Goal: Task Accomplishment & Management: Manage account settings

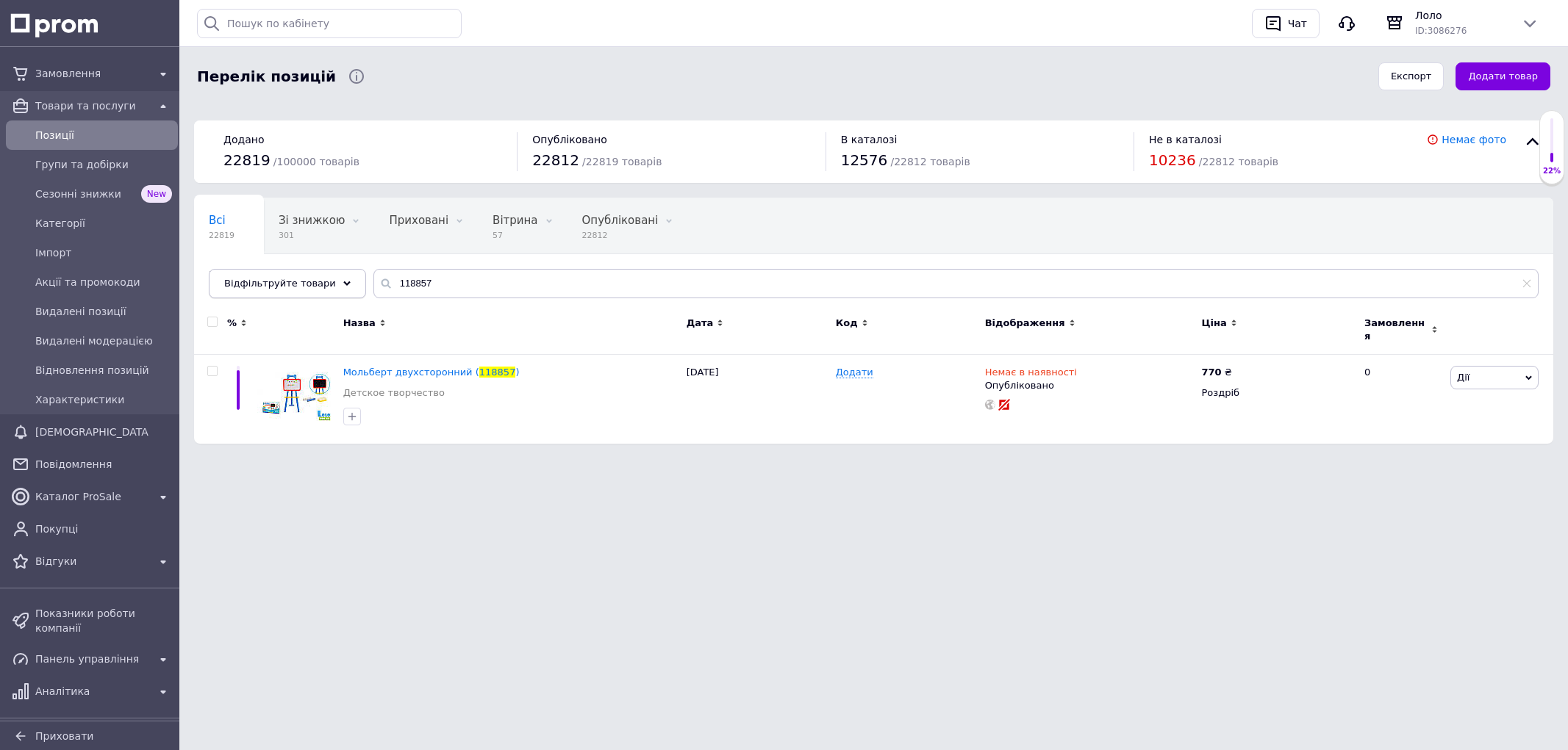
click at [333, 283] on div "Відфільтруйте товари 118857" at bounding box center [873, 283] width 1330 height 29
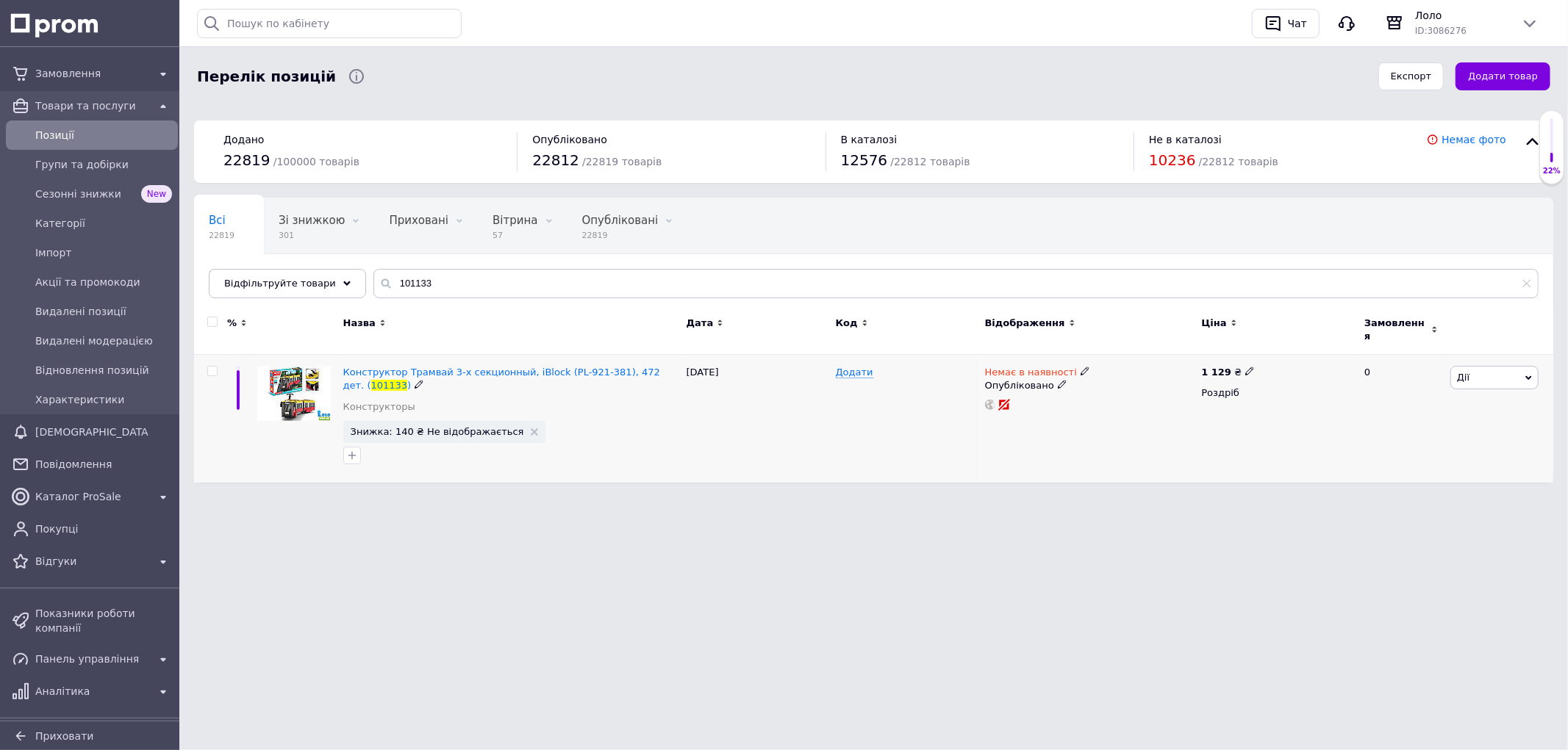
click at [531, 429] on use at bounding box center [534, 432] width 7 height 7
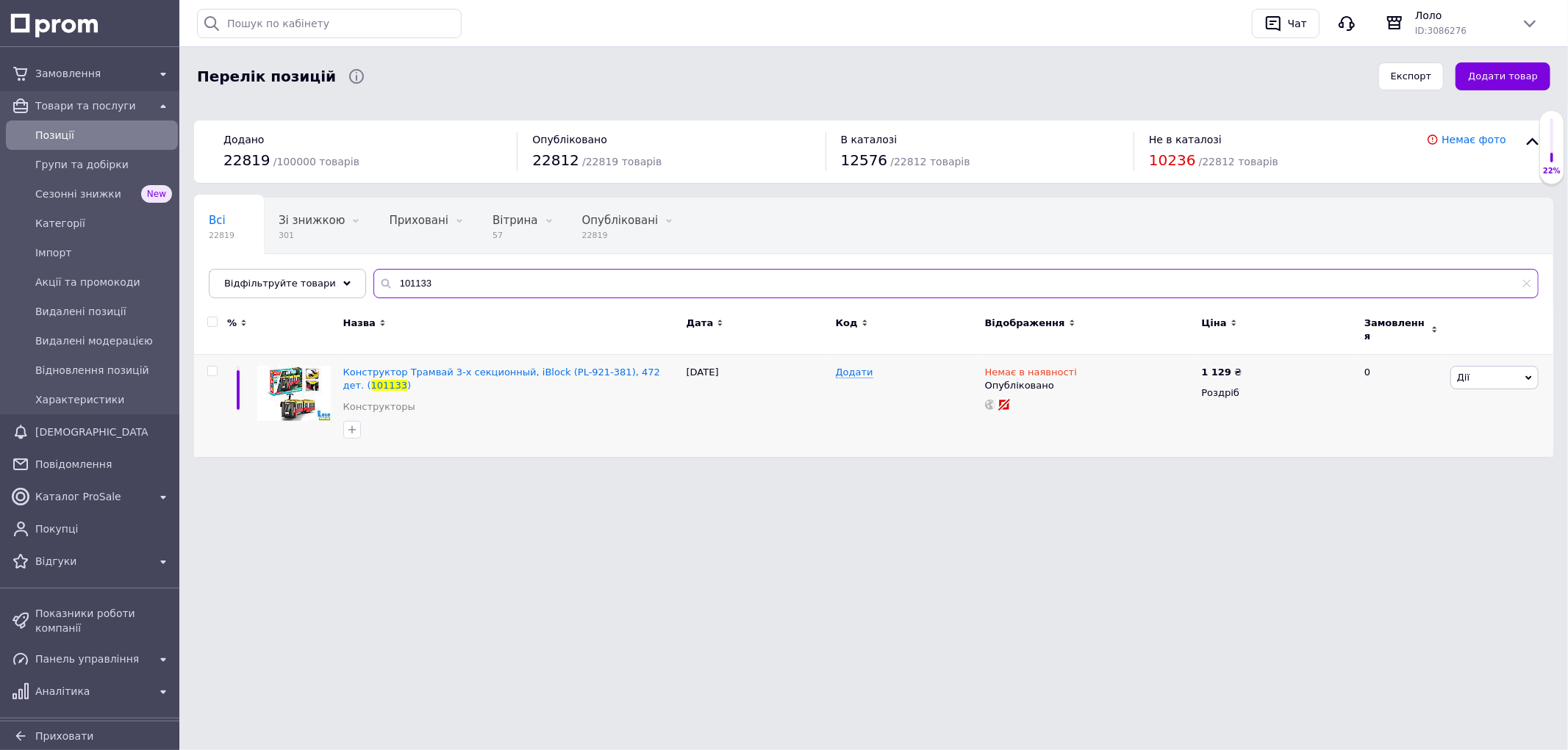
click at [439, 274] on input "101133" at bounding box center [956, 283] width 1165 height 29
drag, startPoint x: 439, startPoint y: 276, endPoint x: 134, endPoint y: 208, distance: 312.5
click at [135, 208] on div "Замовлення Товари та послуги Позиції Групи та добірки Сезонні знижки New Катего…" at bounding box center [784, 236] width 1568 height 472
paste input "15868"
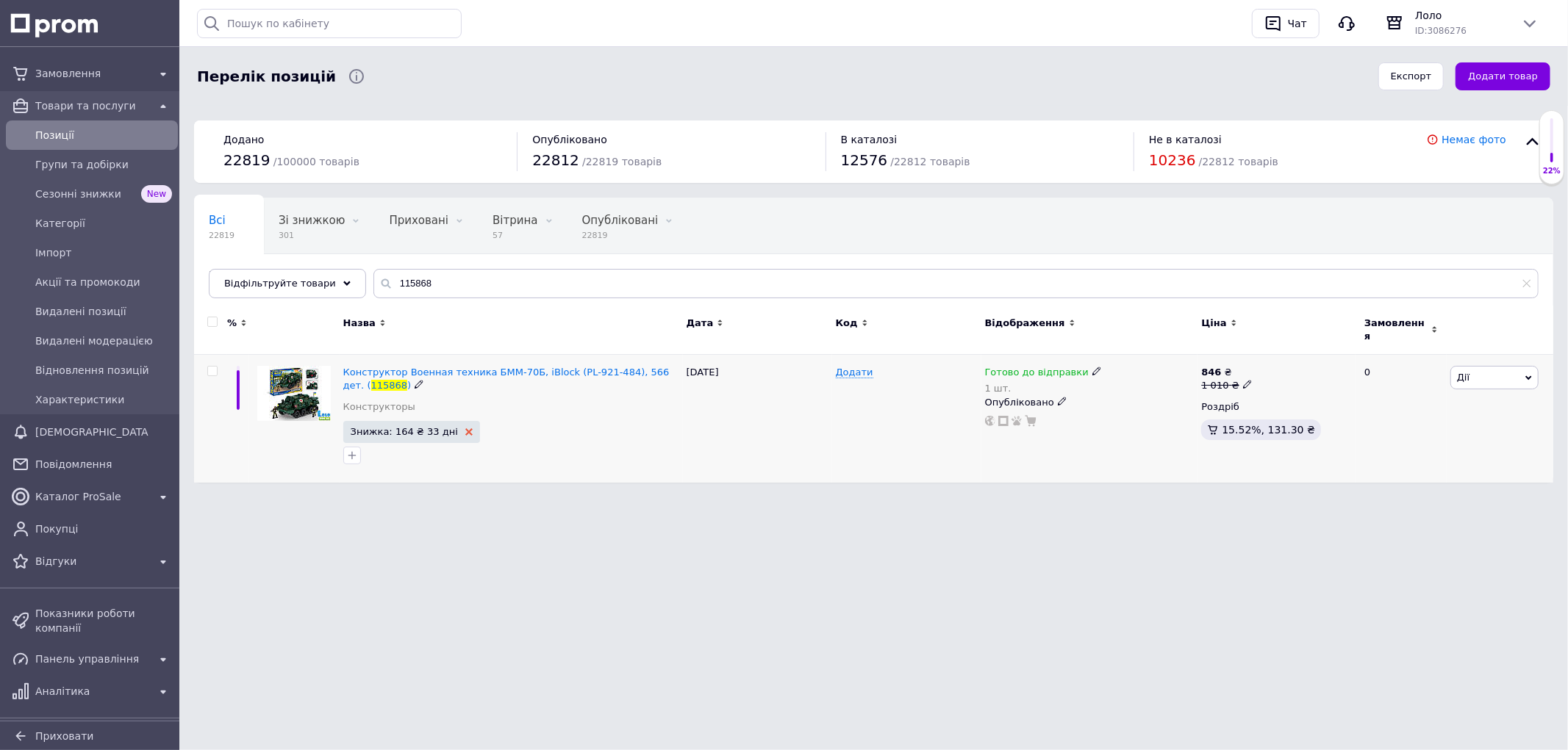
click at [465, 429] on icon at bounding box center [468, 432] width 7 height 7
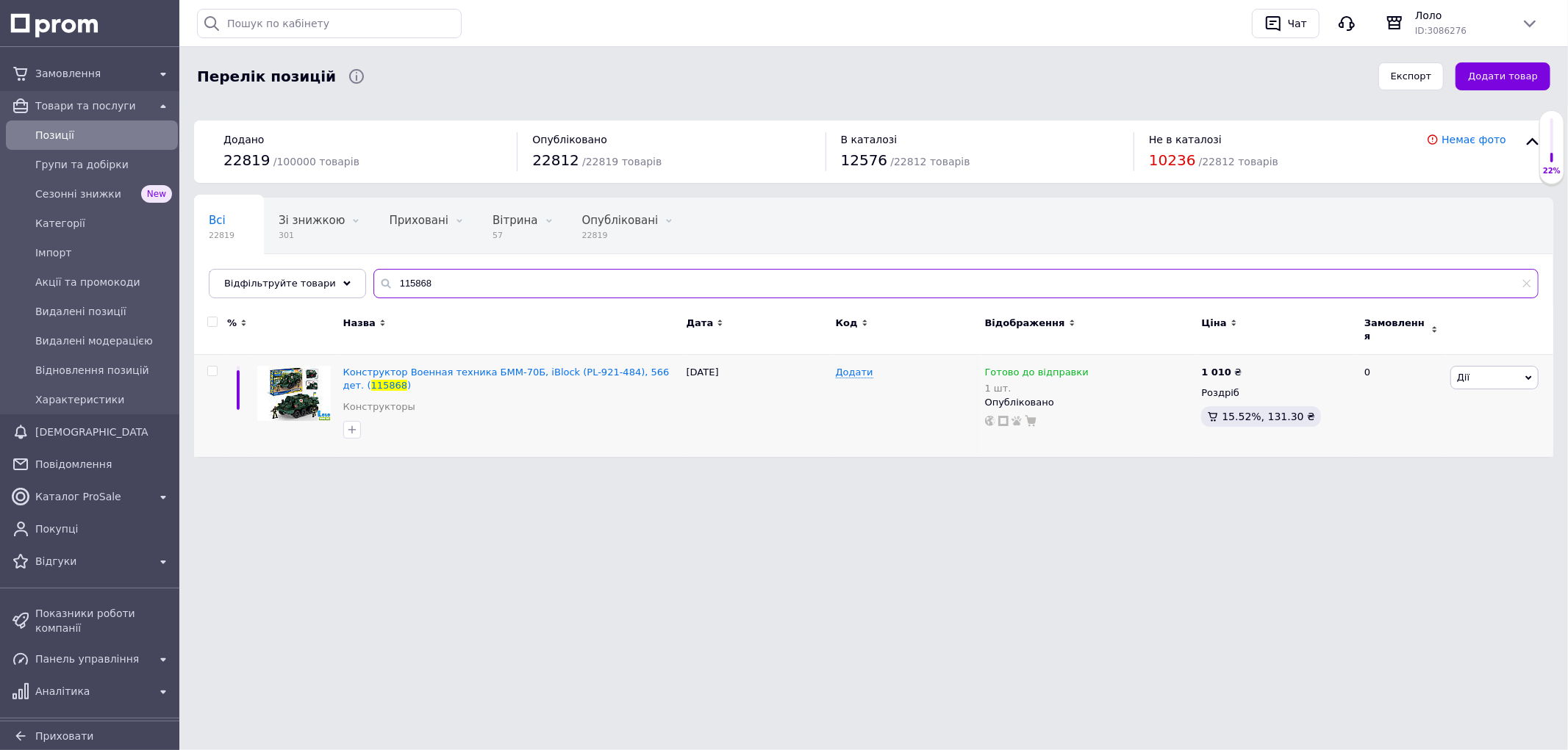
drag, startPoint x: 462, startPoint y: 280, endPoint x: 226, endPoint y: 242, distance: 239.0
click at [234, 244] on div "Всі 22819 Зі знижкою 301 Видалити Редагувати Приховані 0 Видалити Редагувати Ві…" at bounding box center [873, 248] width 1359 height 100
paste input "02148"
click at [466, 280] on input "102148" at bounding box center [956, 283] width 1165 height 29
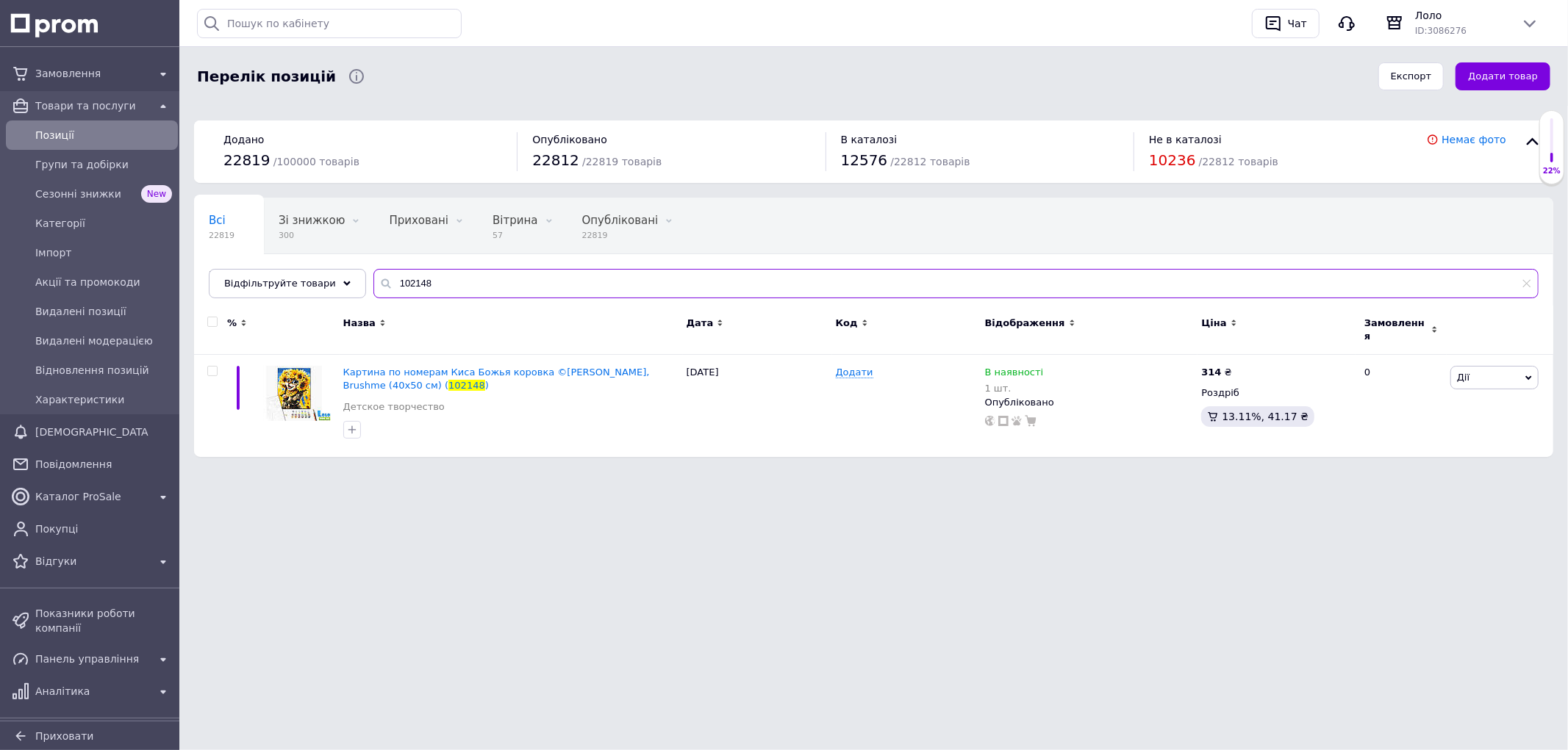
paste input "88294"
drag, startPoint x: 529, startPoint y: 288, endPoint x: 108, endPoint y: 229, distance: 425.1
click at [116, 236] on div "Замовлення Товари та послуги Позиції Групи та добірки Сезонні знижки New Катего…" at bounding box center [784, 236] width 1568 height 472
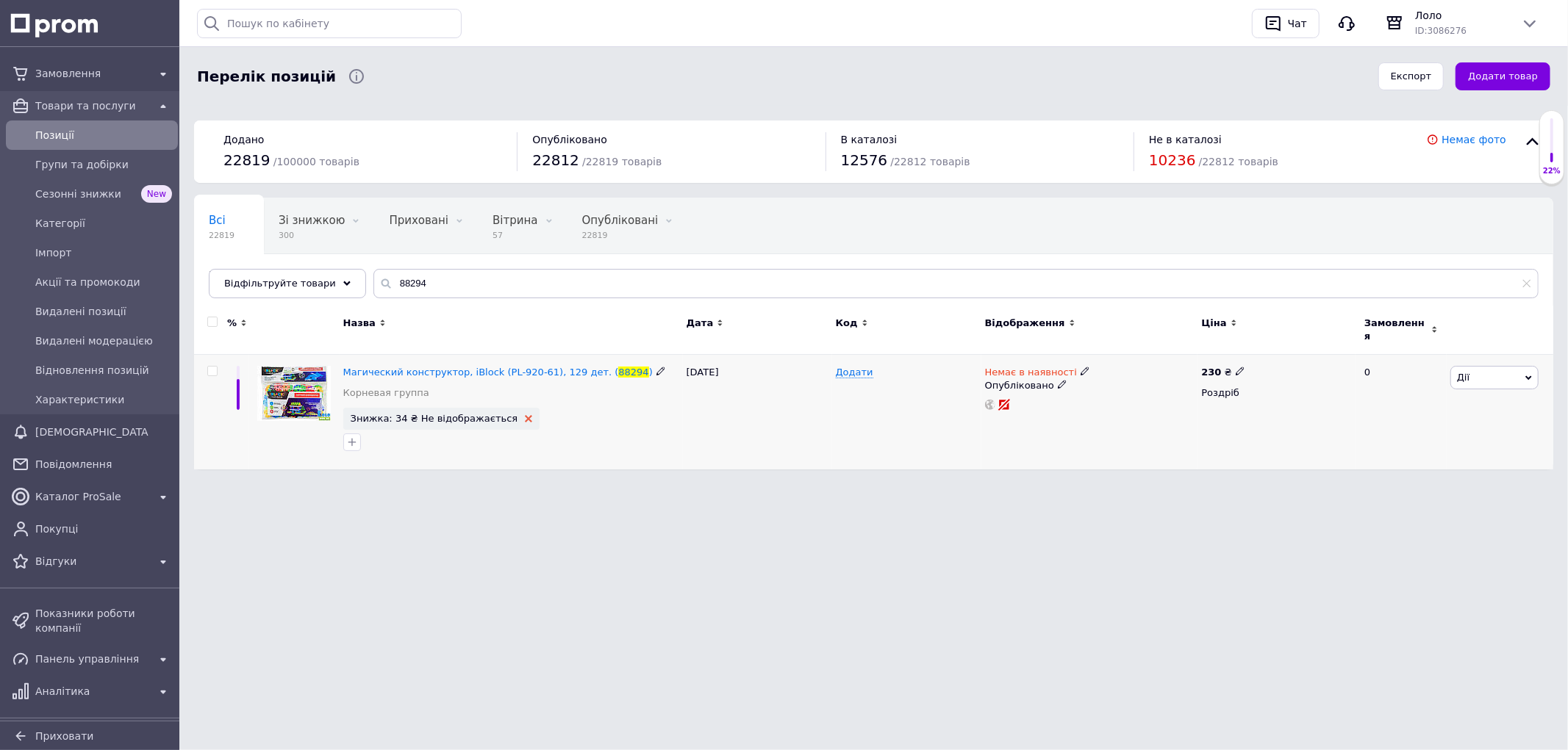
click at [524, 415] on use at bounding box center [528, 418] width 7 height 7
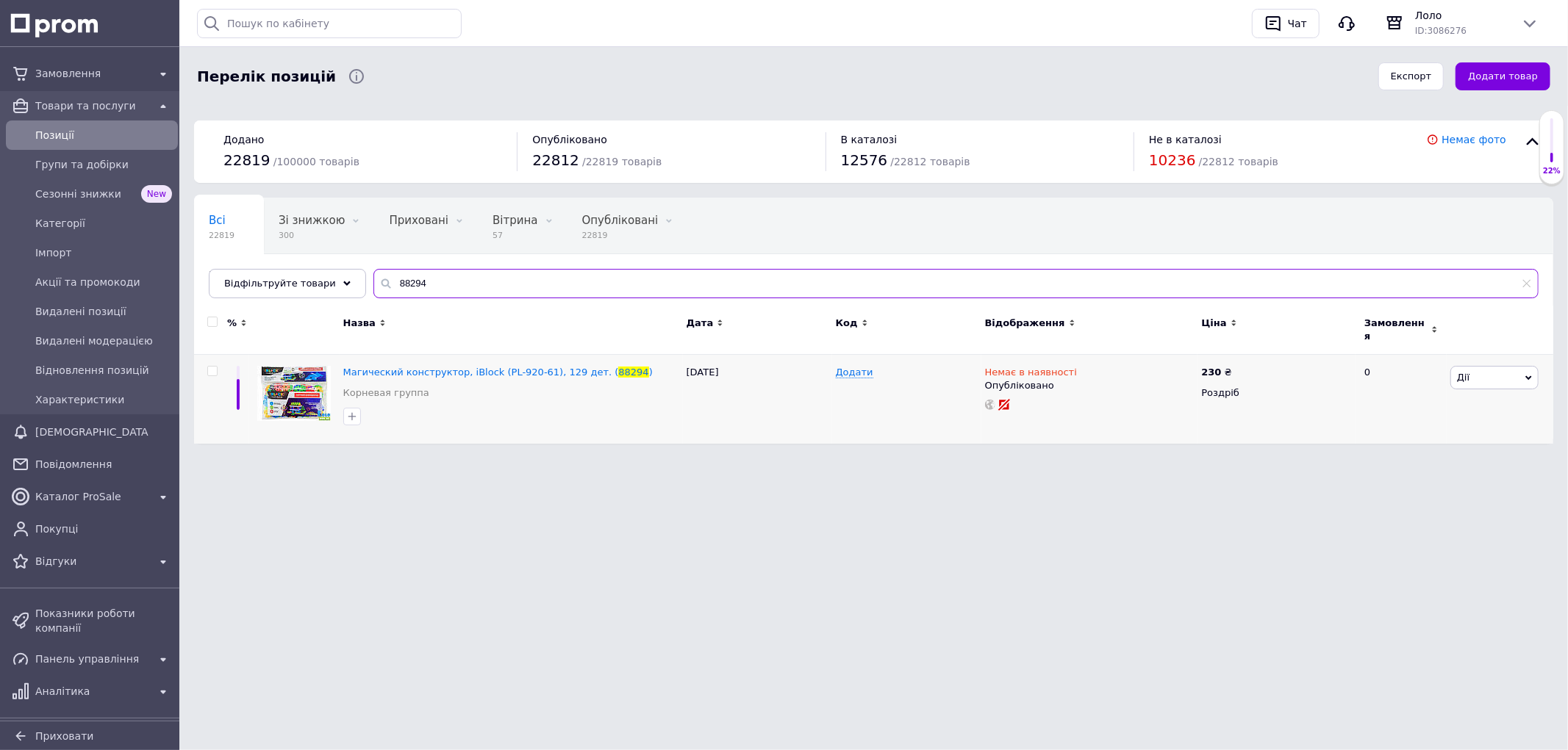
click at [510, 288] on input "88294" at bounding box center [956, 283] width 1165 height 29
paste input "101133"
drag, startPoint x: 501, startPoint y: 282, endPoint x: 141, endPoint y: 266, distance: 360.4
click at [153, 275] on div "Замовлення Товари та послуги Позиції Групи та добірки Сезонні знижки New Катего…" at bounding box center [784, 229] width 1568 height 458
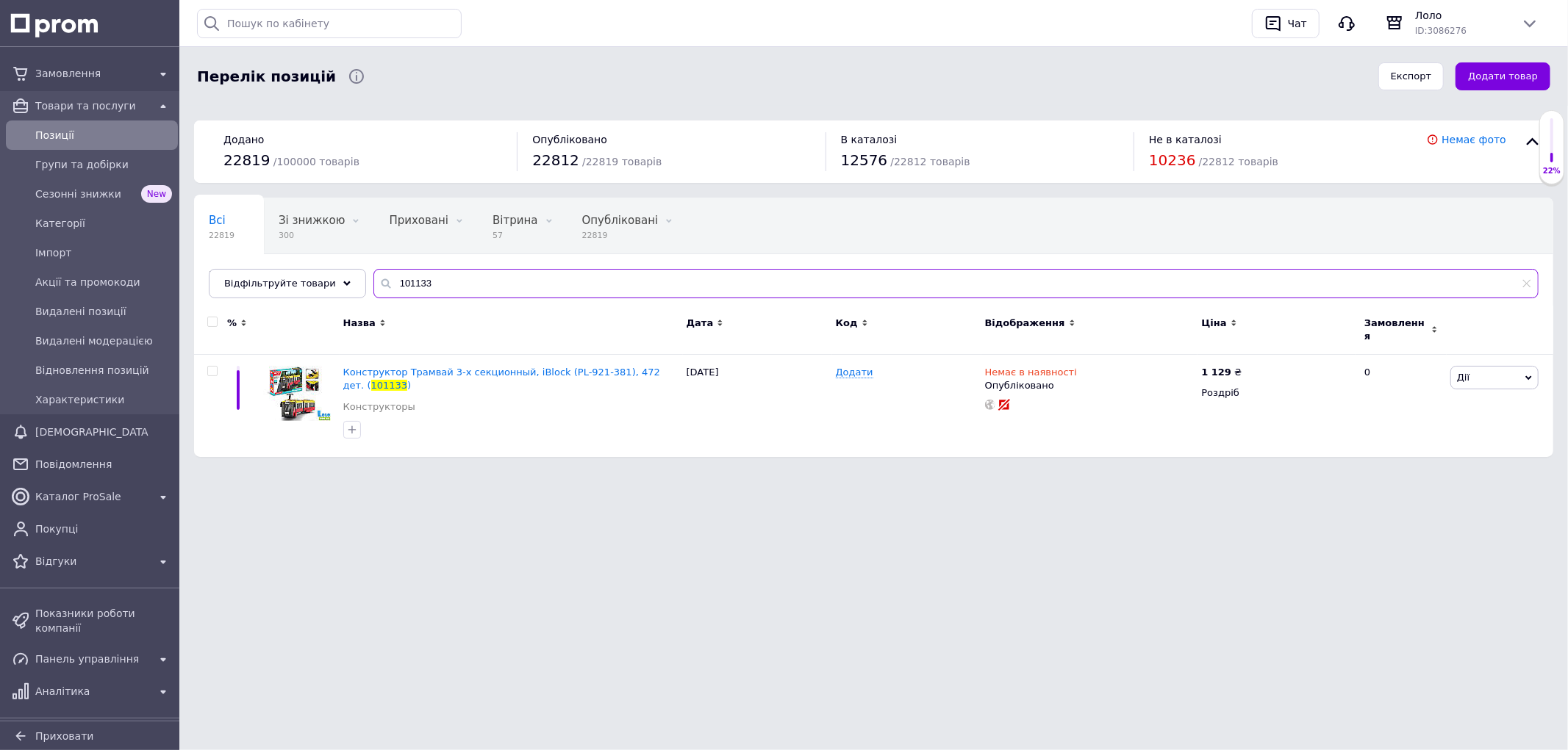
click at [457, 274] on input "101133" at bounding box center [956, 283] width 1165 height 29
click at [456, 274] on input "101133" at bounding box center [956, 283] width 1165 height 29
paste input "83527"
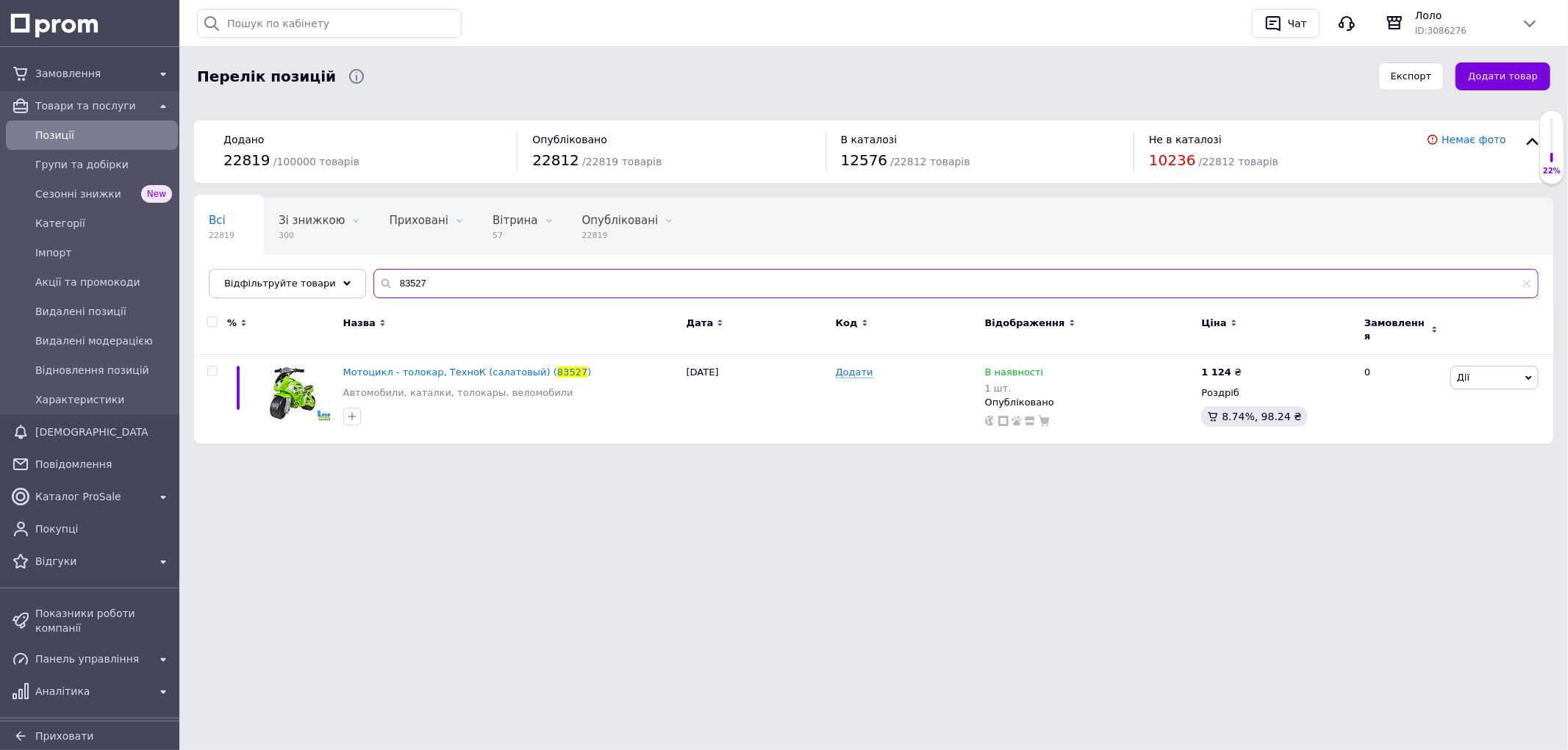
click at [424, 284] on input "83527" at bounding box center [956, 283] width 1165 height 29
click at [425, 287] on input "83527" at bounding box center [956, 283] width 1165 height 29
paste input "115868"
type input "115868"
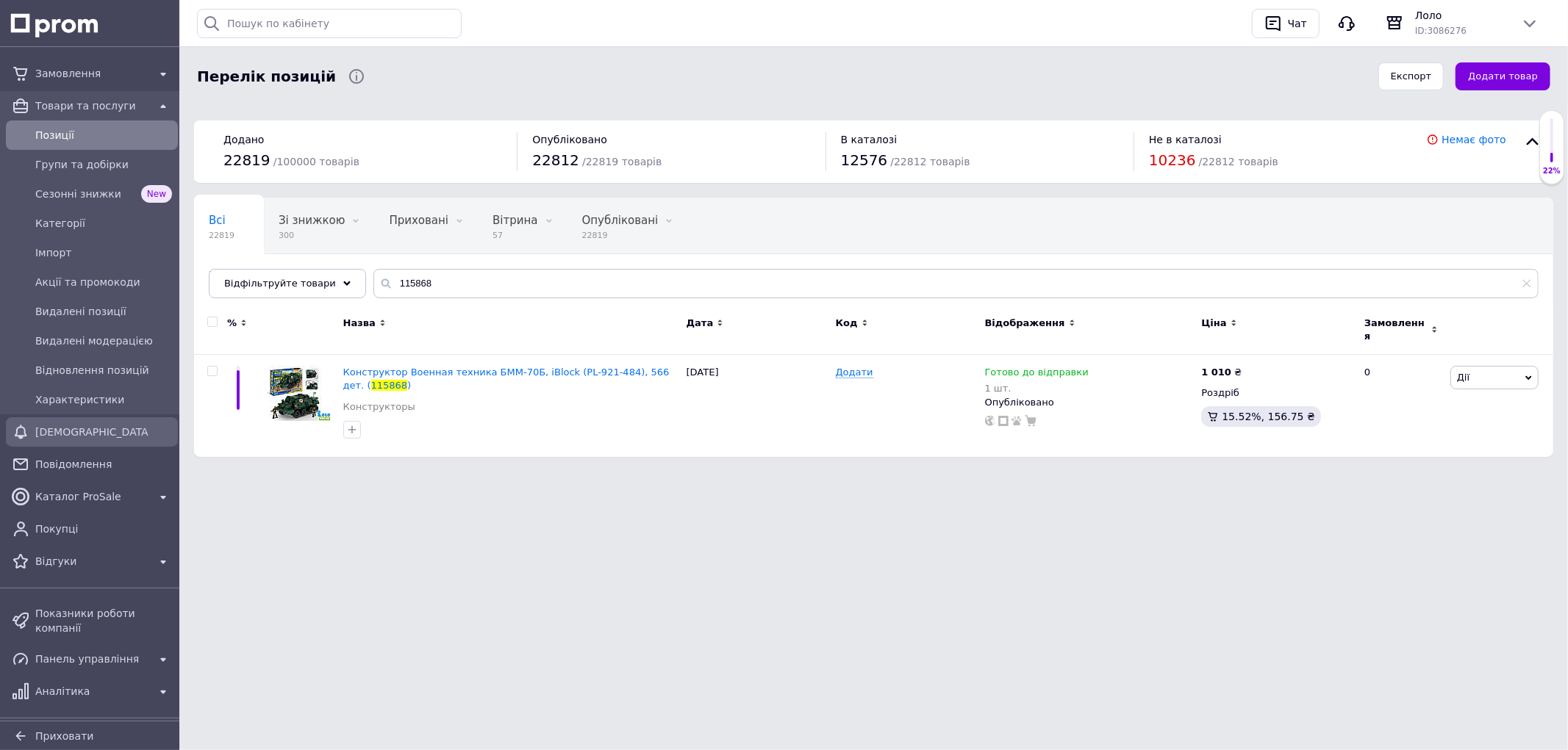
click at [100, 418] on link "[DEMOGRAPHIC_DATA]" at bounding box center [92, 431] width 183 height 29
